Goal: Task Accomplishment & Management: Use online tool/utility

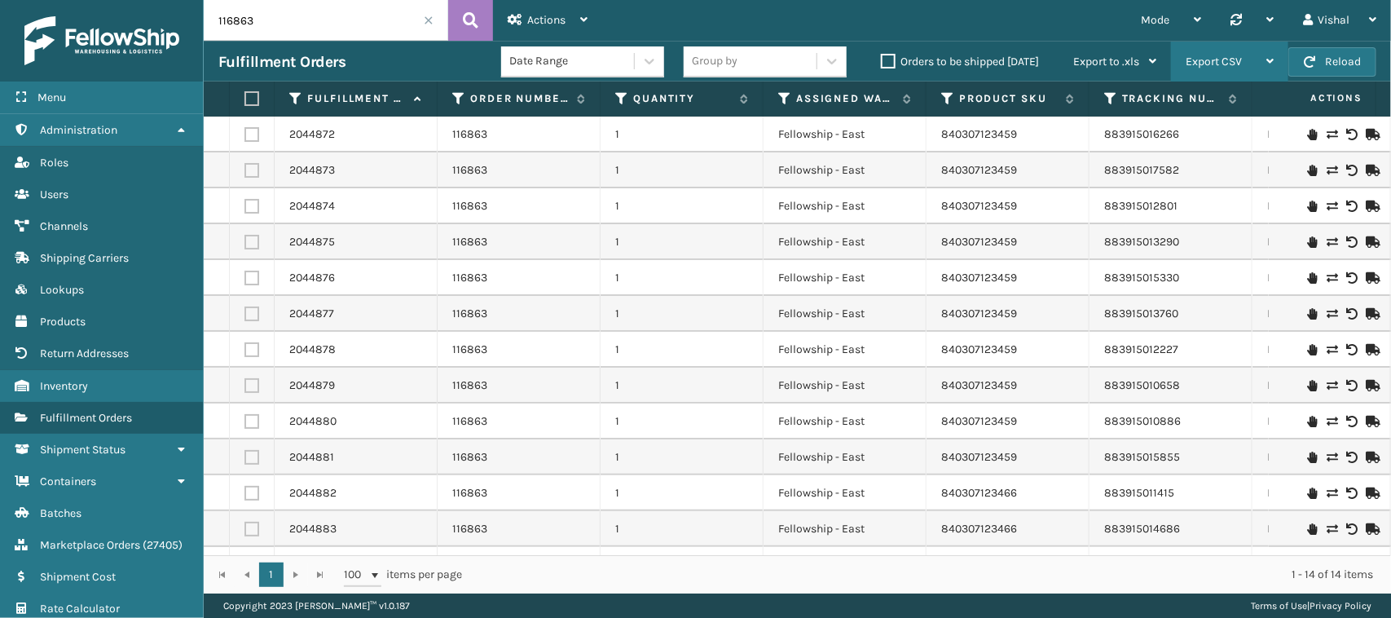
click at [1245, 63] on div "Export CSV" at bounding box center [1229, 62] width 88 height 41
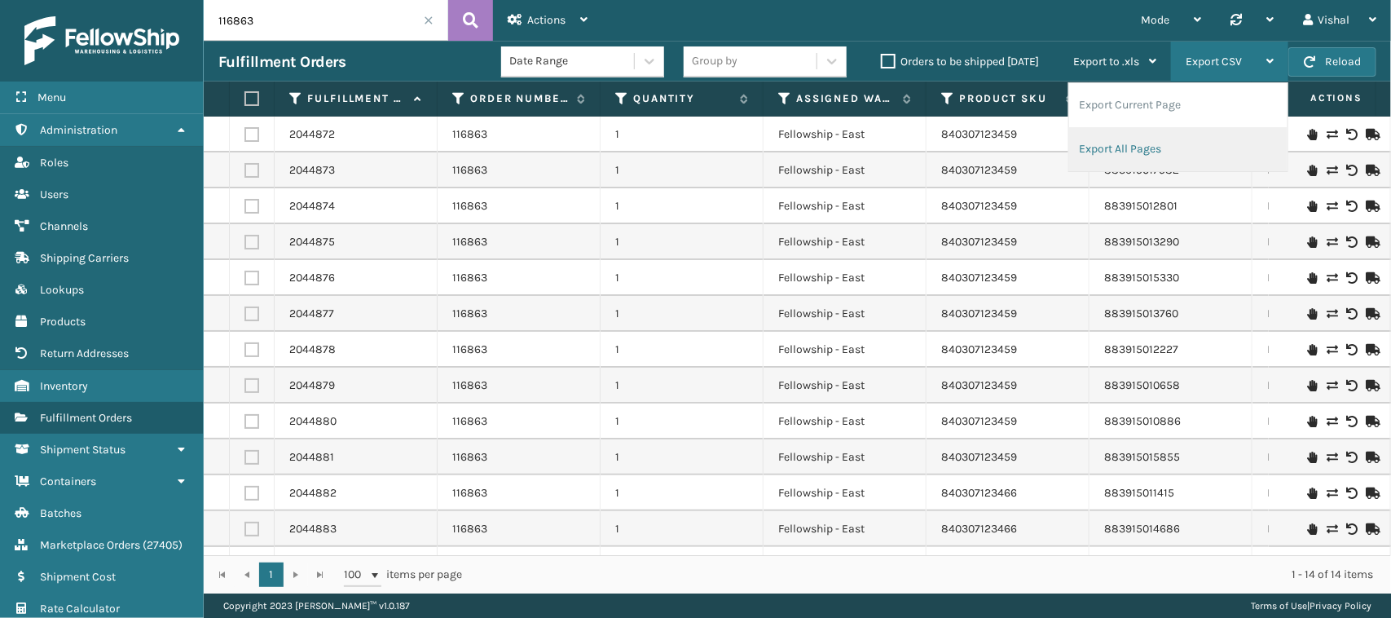
click at [1134, 143] on li "Export All Pages" at bounding box center [1178, 149] width 218 height 44
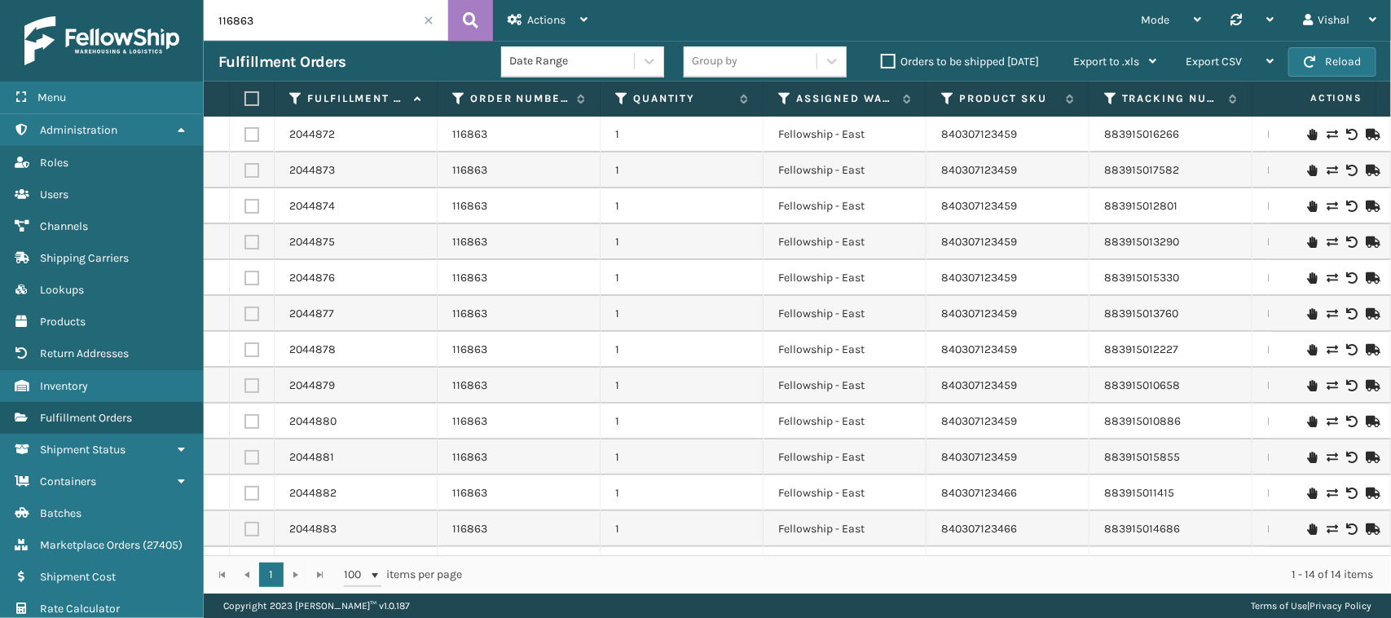
click at [279, 33] on input "116863" at bounding box center [326, 20] width 244 height 41
paste input "70"
type input "116870"
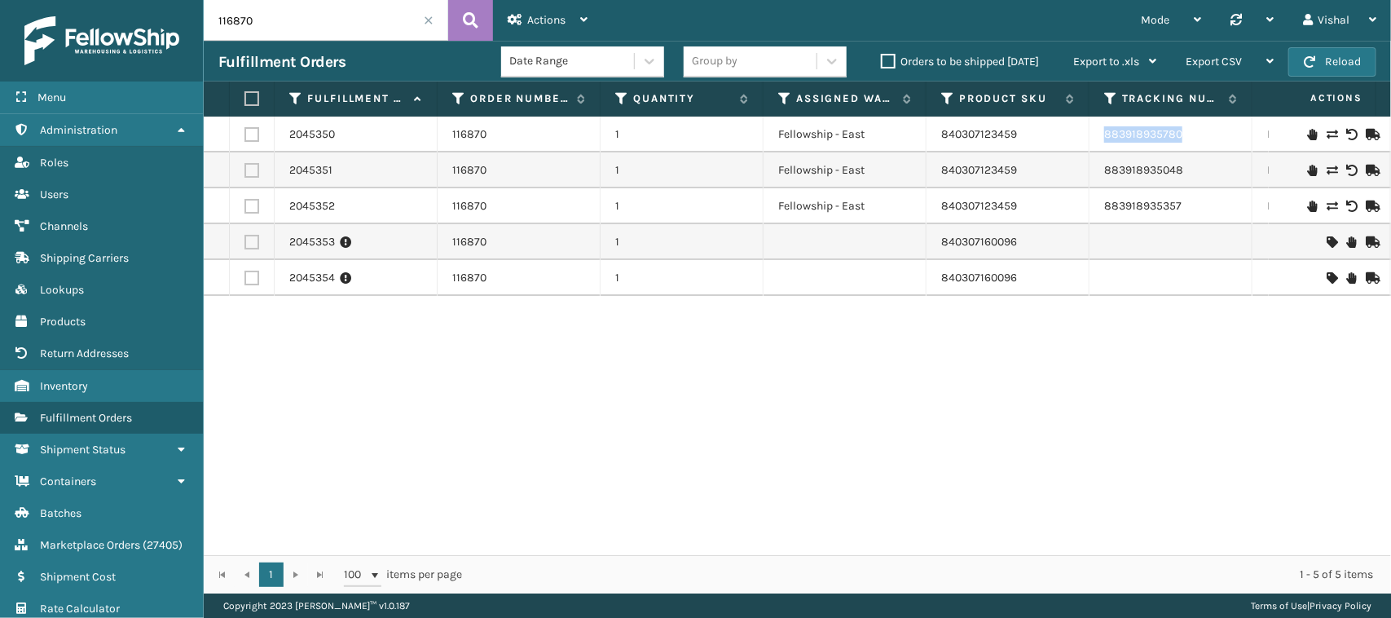
drag, startPoint x: 1093, startPoint y: 138, endPoint x: 1208, endPoint y: 137, distance: 114.9
click at [1208, 137] on td "883918935780" at bounding box center [1170, 135] width 163 height 36
copy link "883918935780"
drag, startPoint x: 1093, startPoint y: 169, endPoint x: 1211, endPoint y: 171, distance: 118.2
click at [1211, 171] on td "883918935048" at bounding box center [1170, 170] width 163 height 36
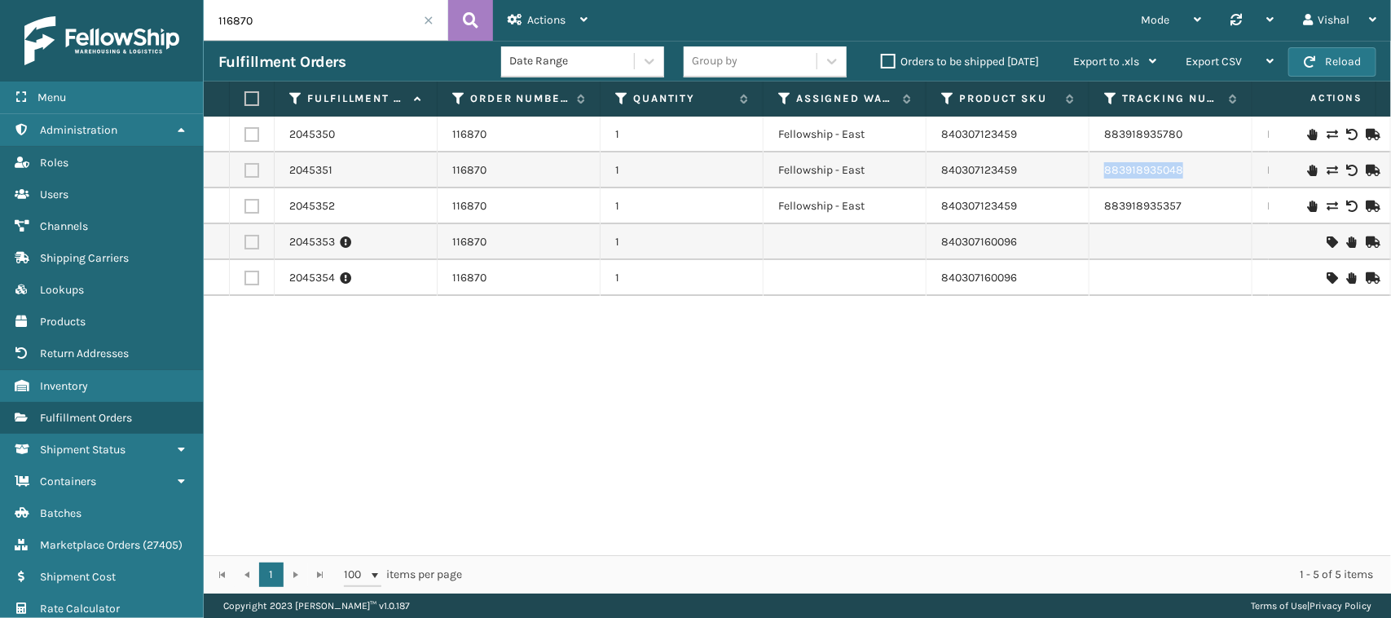
copy link "883918935048"
drag, startPoint x: 1097, startPoint y: 209, endPoint x: 1199, endPoint y: 210, distance: 101.9
click at [1199, 210] on td "883918935357" at bounding box center [1170, 206] width 163 height 36
copy link "883918935357"
